Goal: Transaction & Acquisition: Purchase product/service

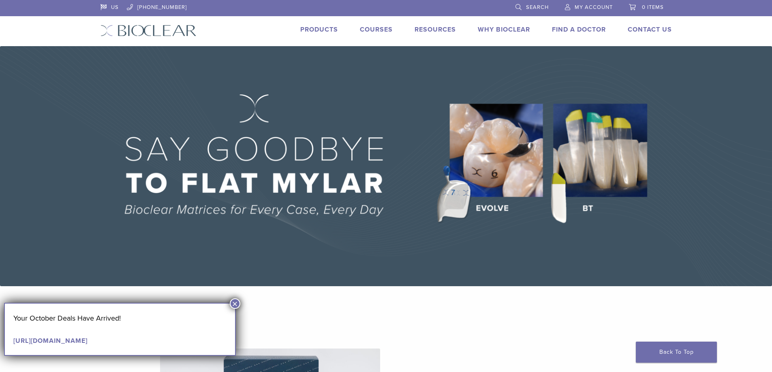
click at [237, 305] on button "×" at bounding box center [235, 304] width 11 height 11
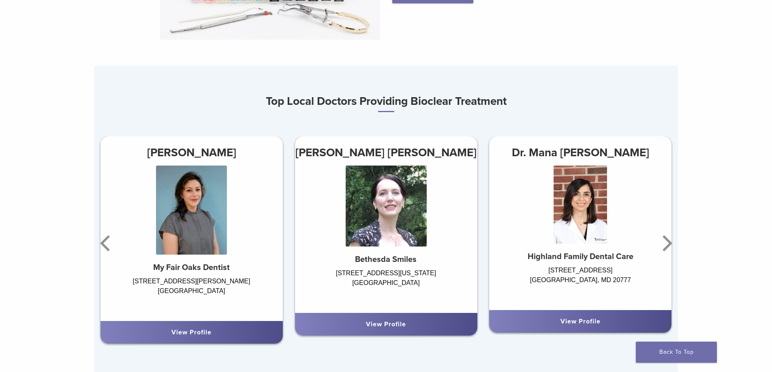
scroll to position [446, 0]
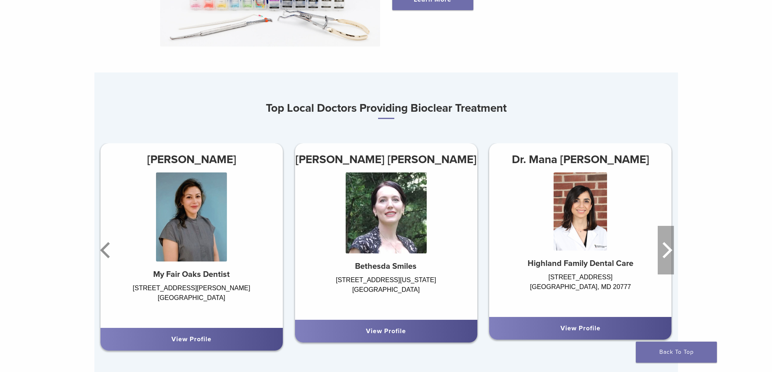
click at [663, 260] on icon "Next" at bounding box center [665, 250] width 16 height 49
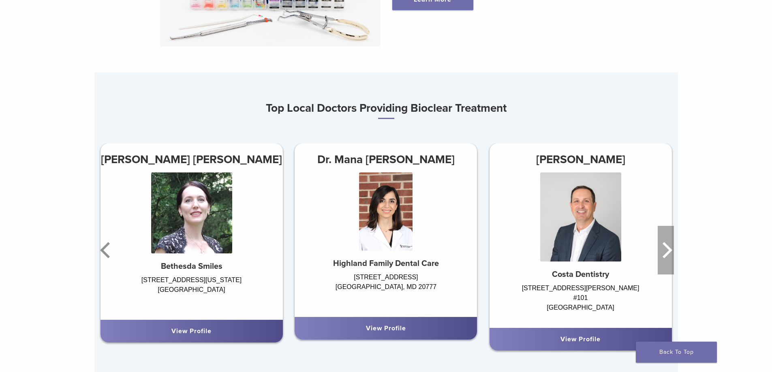
click at [663, 260] on icon "Next" at bounding box center [665, 250] width 16 height 49
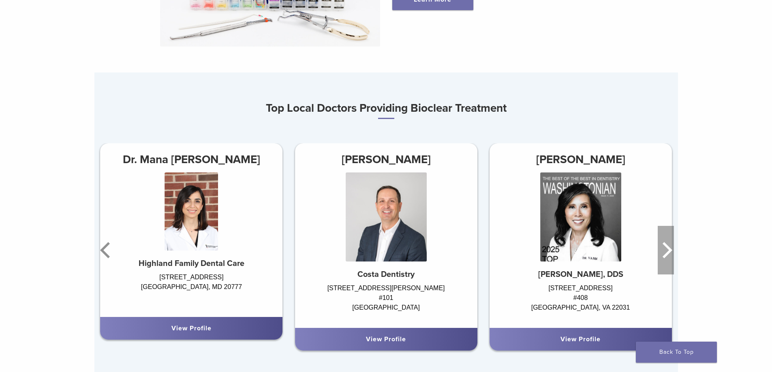
click at [663, 260] on icon "Next" at bounding box center [665, 250] width 16 height 49
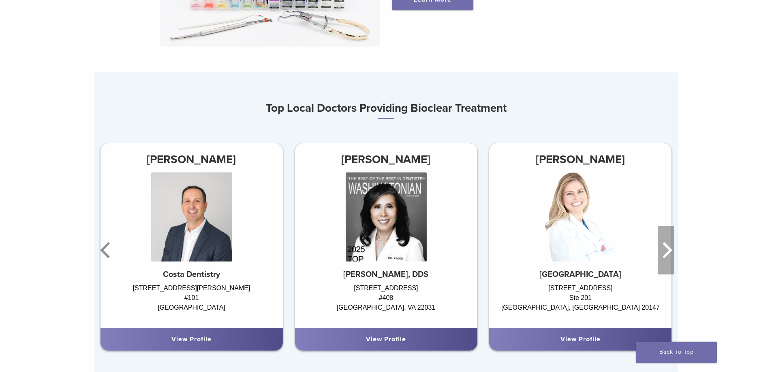
click at [663, 260] on icon "Next" at bounding box center [665, 250] width 16 height 49
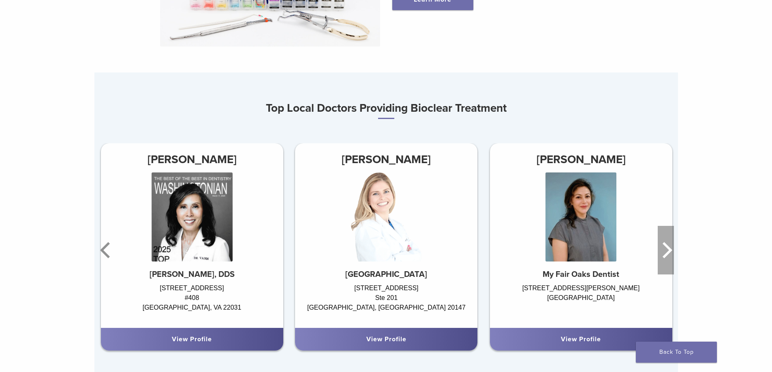
click at [663, 260] on icon "Next" at bounding box center [665, 250] width 16 height 49
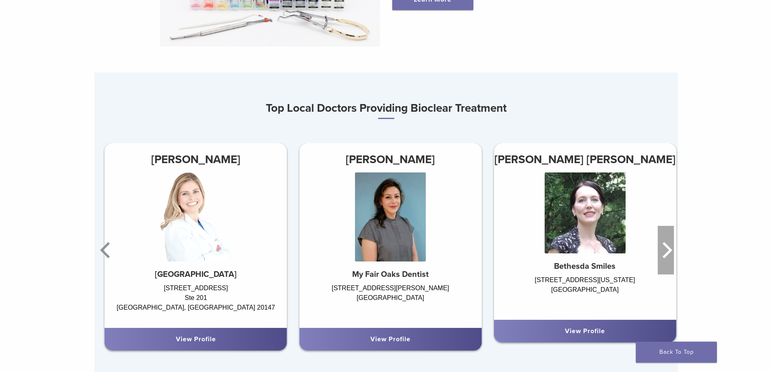
click at [663, 260] on icon "Next" at bounding box center [665, 250] width 16 height 49
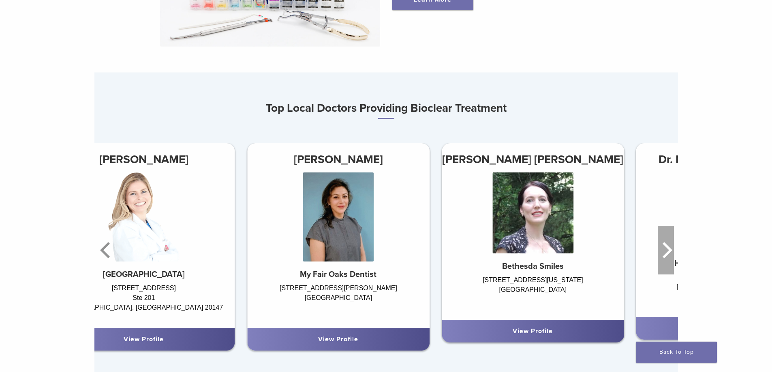
click at [663, 260] on icon "Next" at bounding box center [665, 250] width 16 height 49
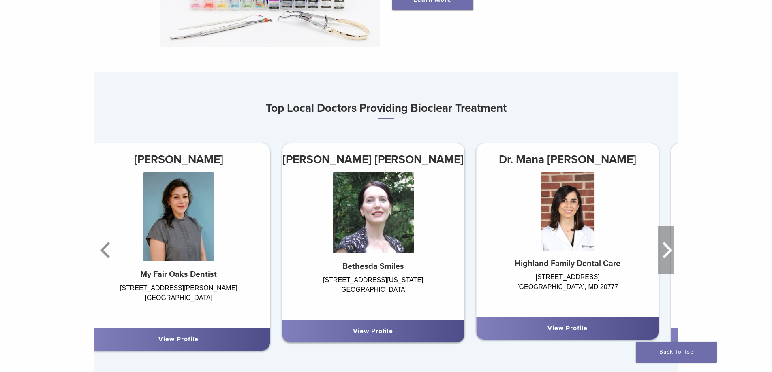
click at [663, 260] on icon "Next" at bounding box center [665, 250] width 16 height 49
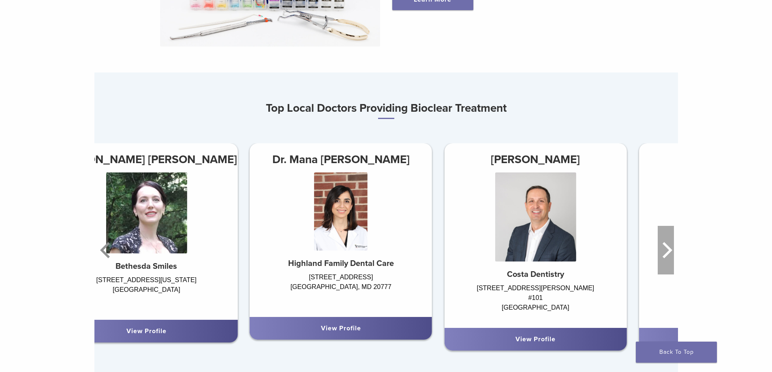
click at [663, 260] on icon "Next" at bounding box center [665, 250] width 16 height 49
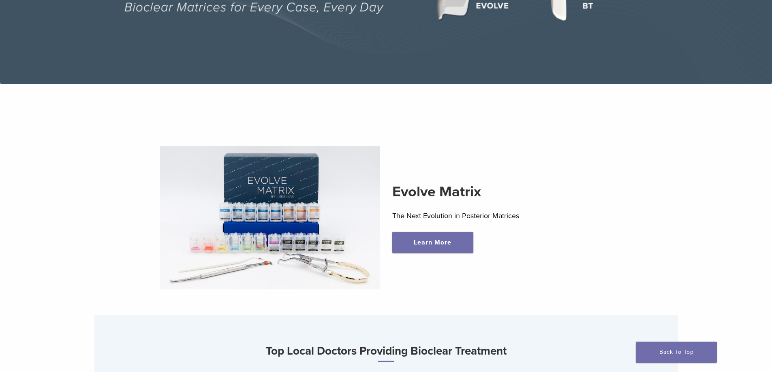
scroll to position [0, 0]
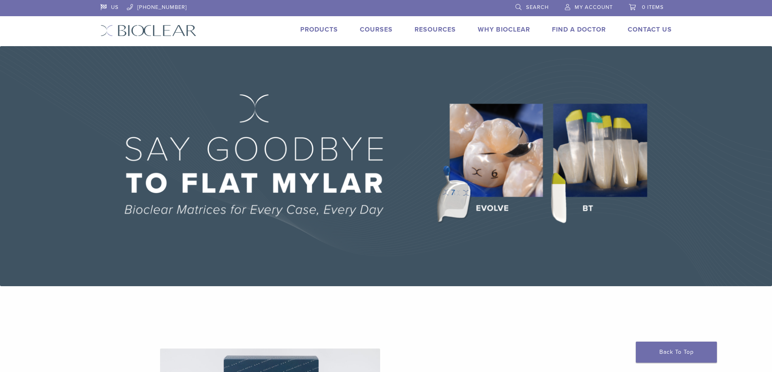
click at [365, 28] on link "Courses" at bounding box center [376, 30] width 33 height 8
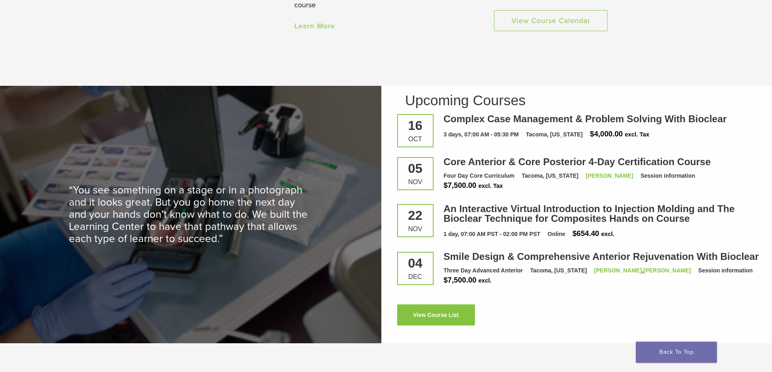
scroll to position [1215, 0]
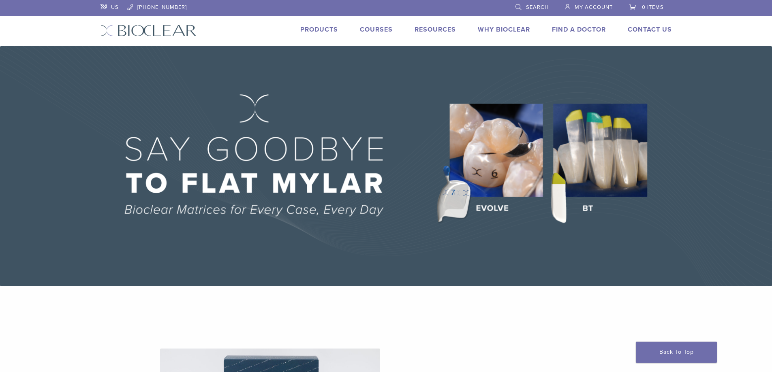
click at [322, 29] on link "Products" at bounding box center [319, 30] width 38 height 8
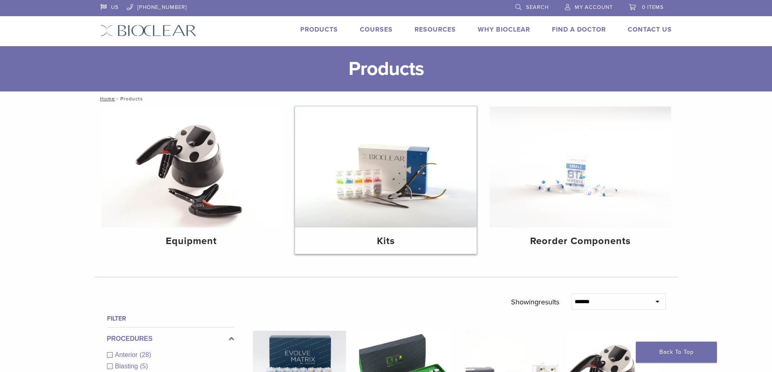
click at [384, 188] on img at bounding box center [385, 167] width 181 height 121
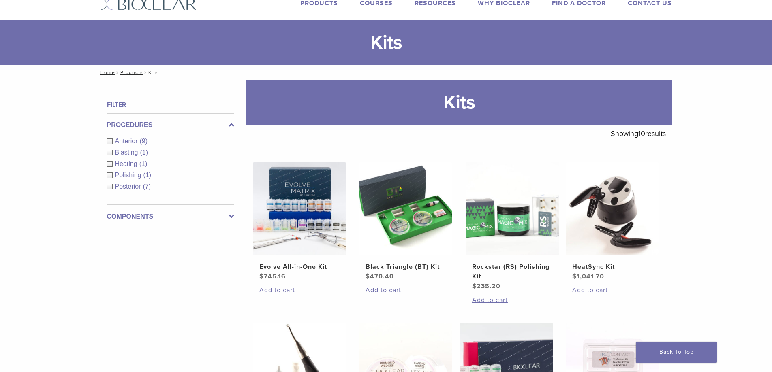
scroll to position [41, 0]
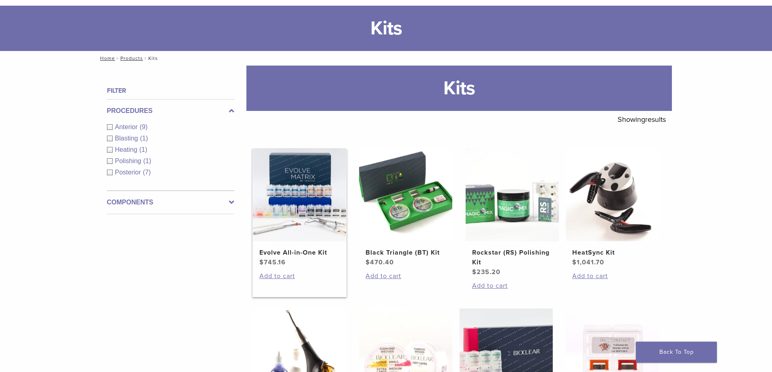
click at [299, 254] on h2 "Evolve All-in-One Kit" at bounding box center [299, 253] width 80 height 10
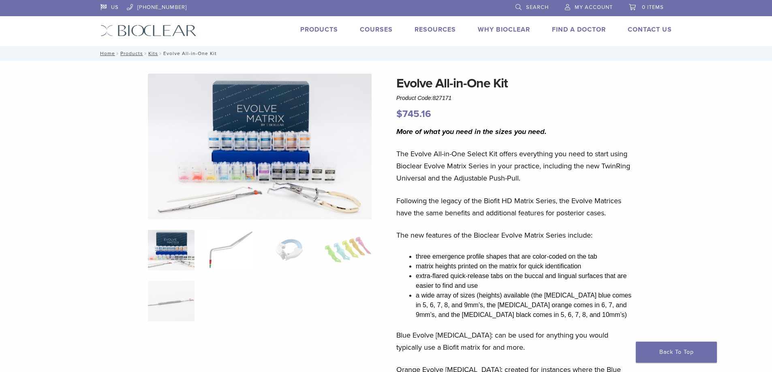
click at [216, 259] on img at bounding box center [230, 250] width 47 height 41
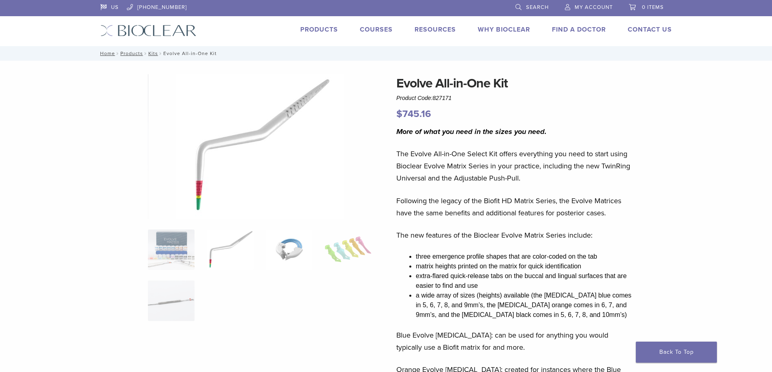
click at [283, 242] on img at bounding box center [289, 250] width 47 height 41
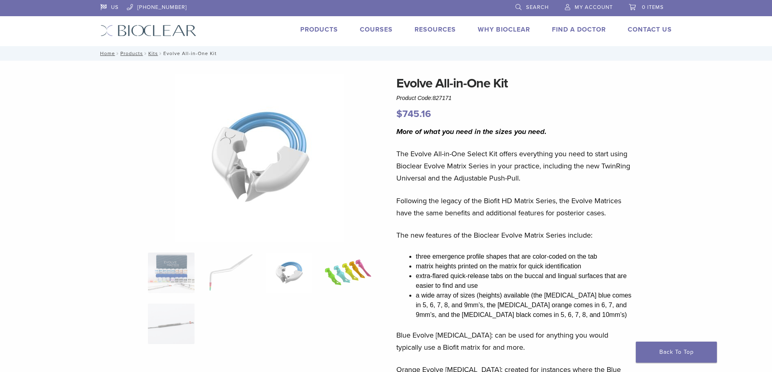
click at [359, 267] on img at bounding box center [347, 273] width 47 height 41
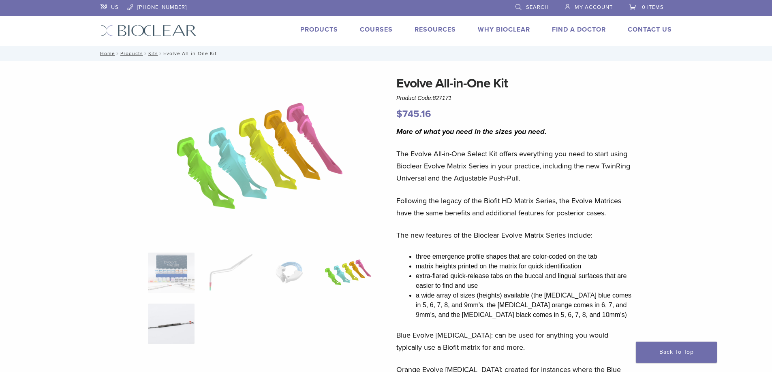
click at [186, 313] on img at bounding box center [171, 324] width 47 height 41
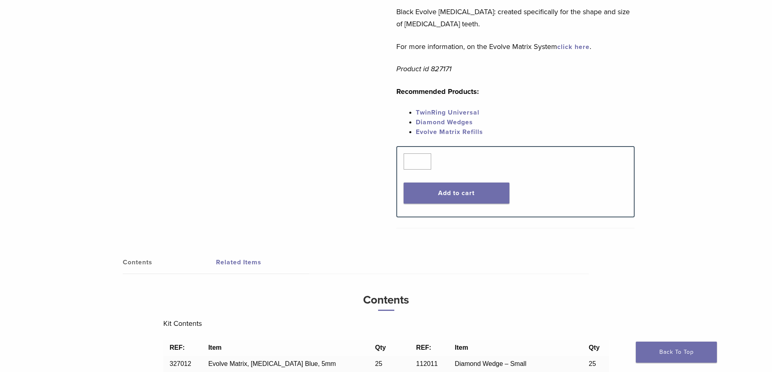
scroll to position [405, 0]
click at [452, 133] on link "Evolve Matrix Refills" at bounding box center [449, 132] width 67 height 8
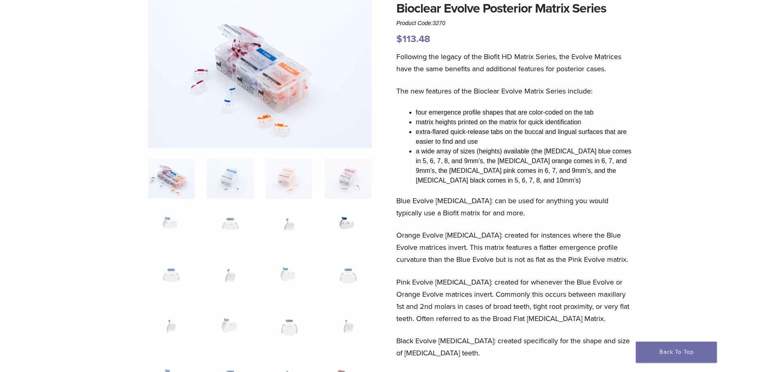
scroll to position [81, 0]
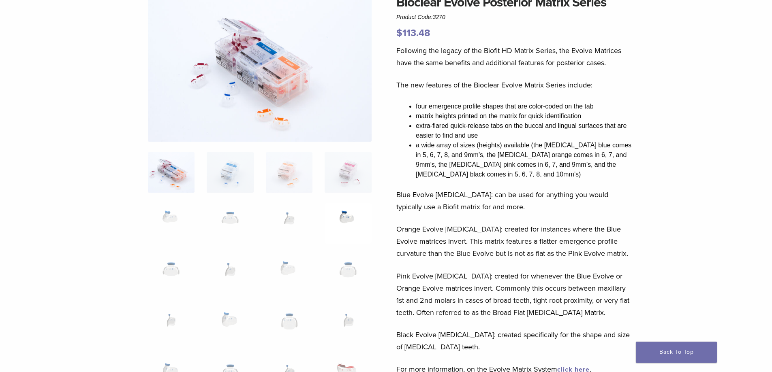
click at [344, 220] on img at bounding box center [347, 223] width 47 height 41
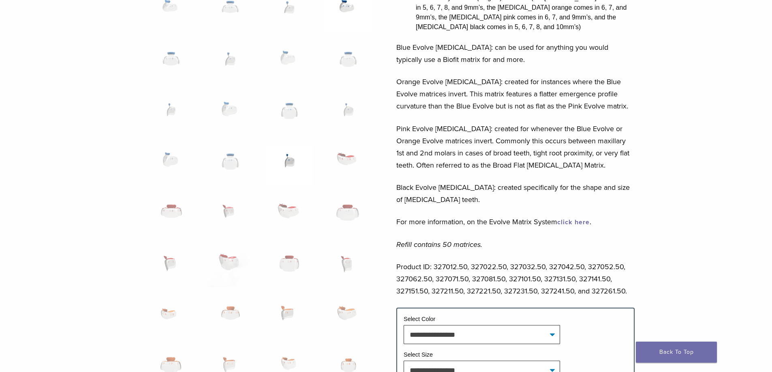
scroll to position [243, 0]
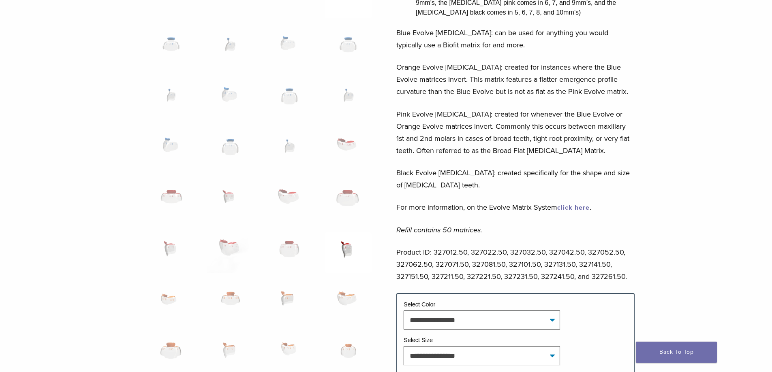
click at [345, 247] on img at bounding box center [347, 253] width 47 height 41
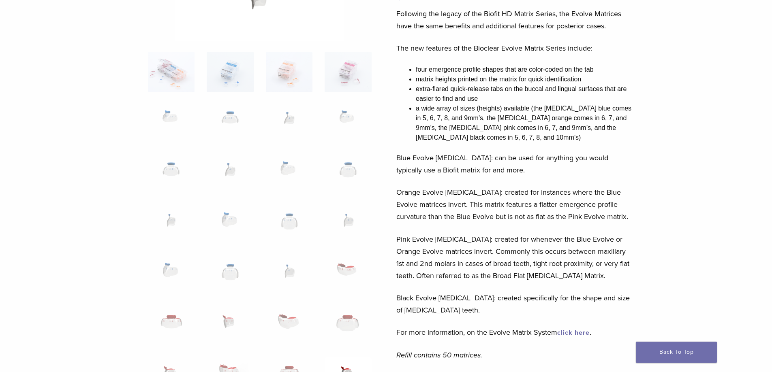
scroll to position [0, 0]
